Goal: Obtain resource: Download file/media

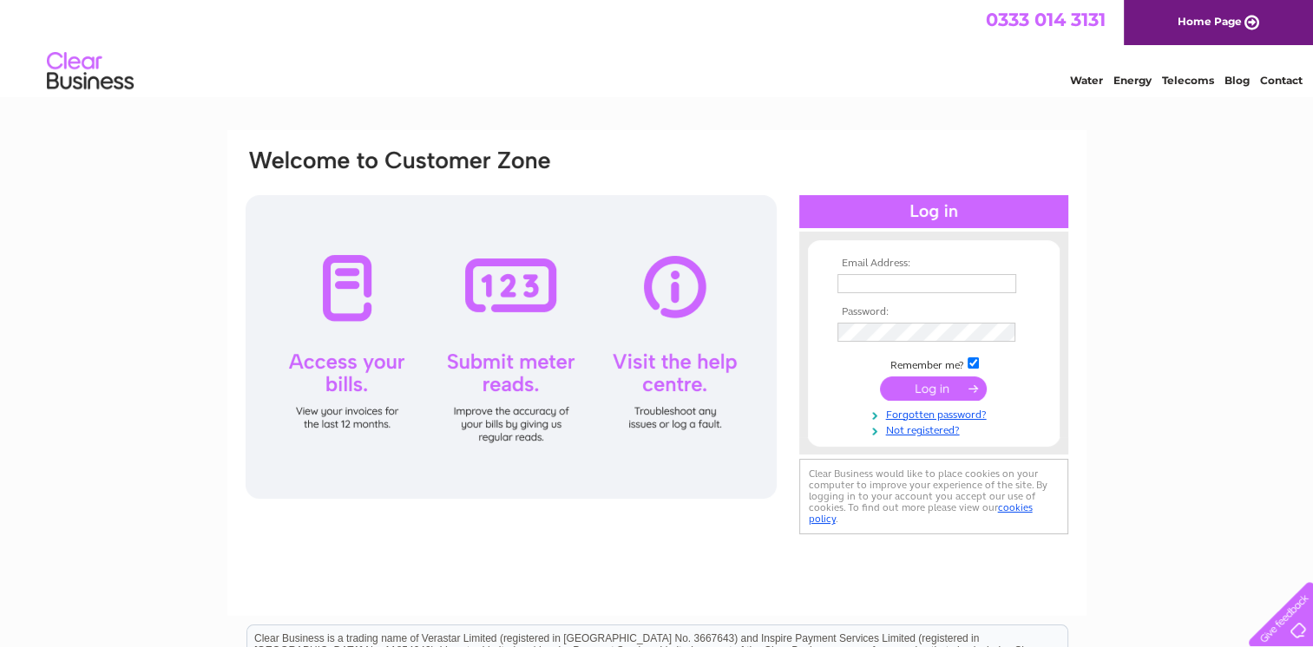
type input "office@montgomeryscheddar.co.uk"
click at [903, 388] on input "submit" at bounding box center [933, 389] width 107 height 24
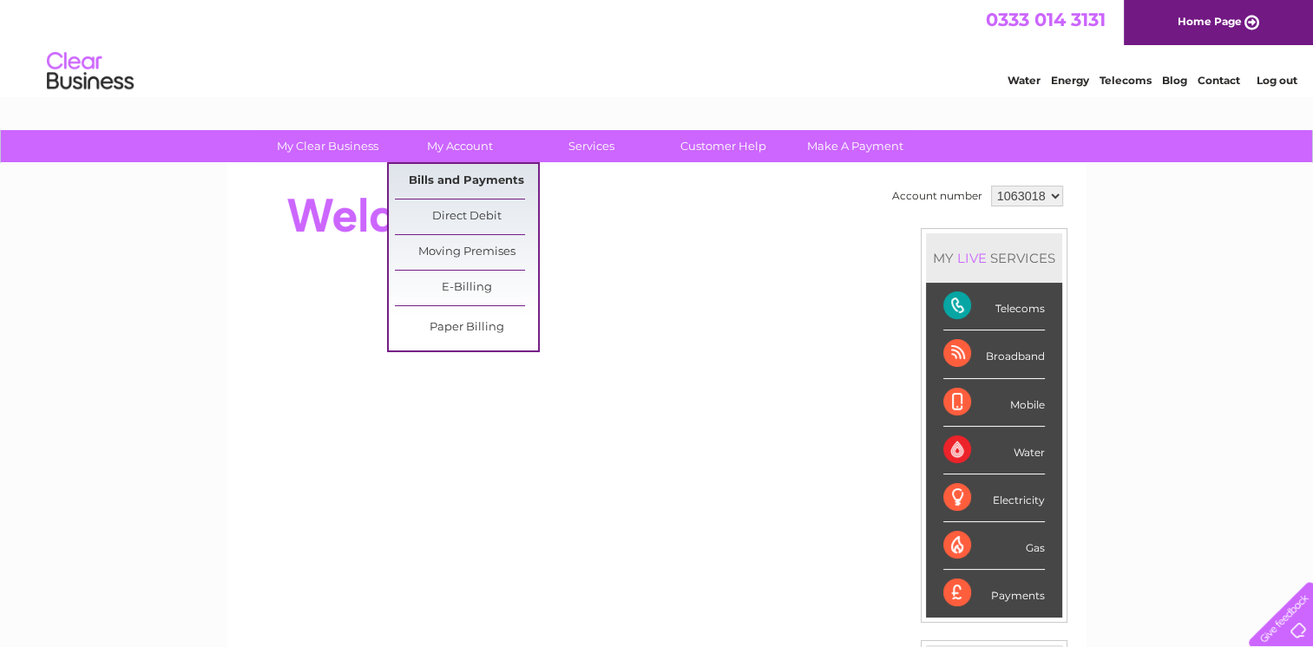
click at [474, 187] on link "Bills and Payments" at bounding box center [466, 181] width 143 height 35
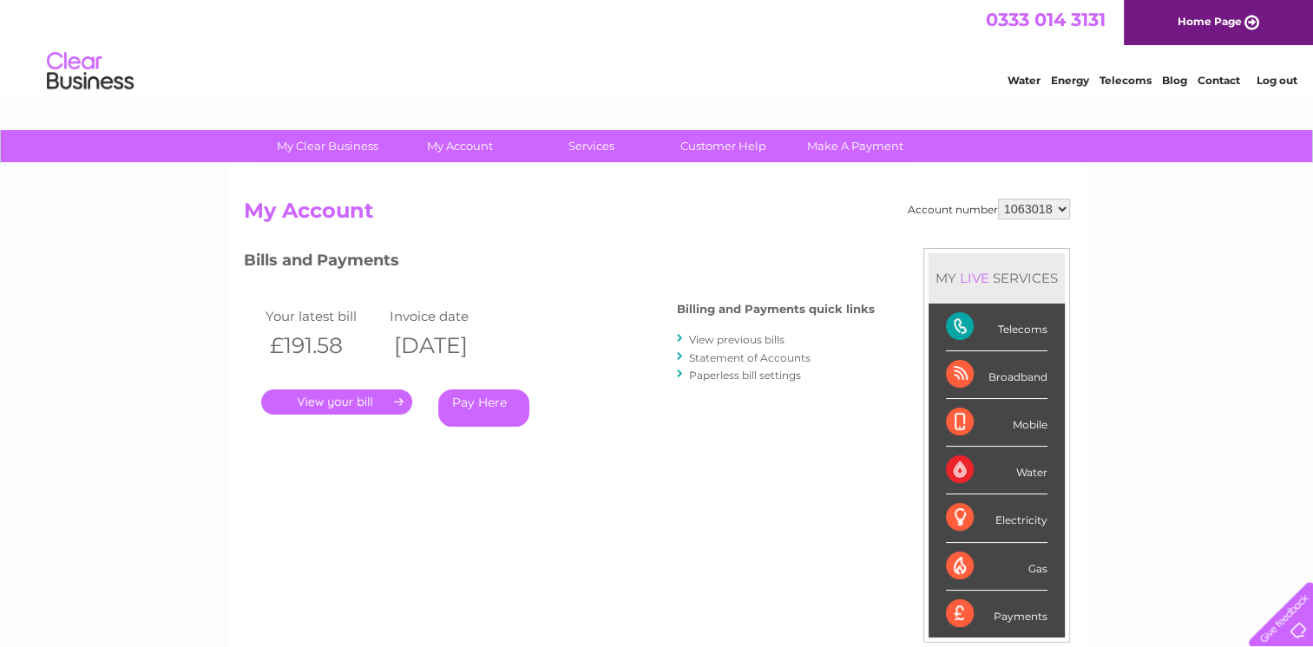
click at [399, 402] on link "." at bounding box center [336, 402] width 151 height 25
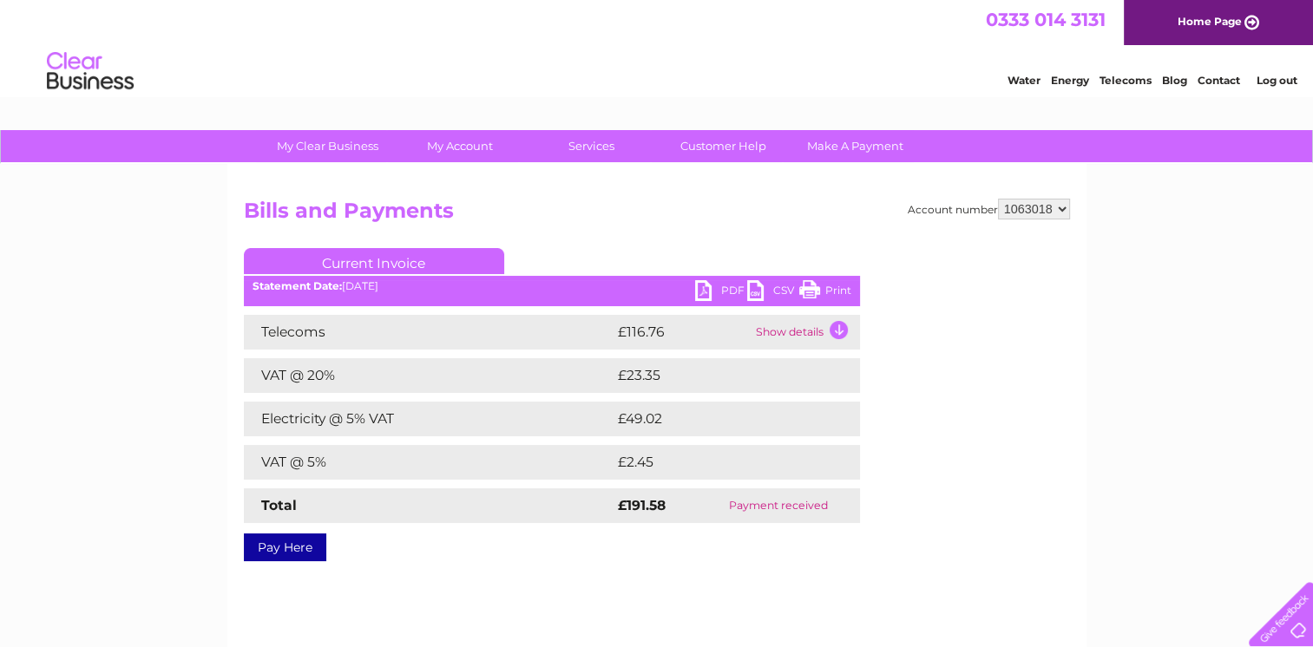
click at [722, 293] on link "PDF" at bounding box center [721, 292] width 52 height 25
